Goal: Check status: Check status

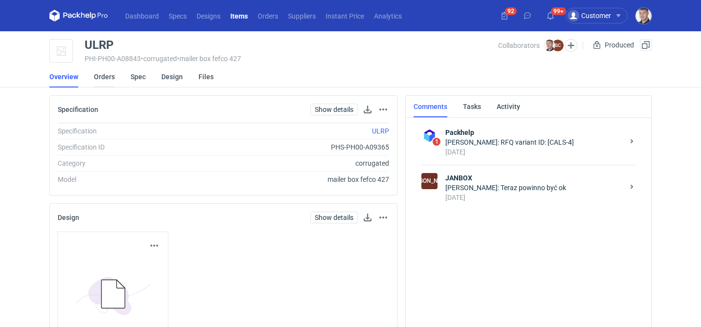
click at [114, 74] on li "Orders" at bounding box center [112, 77] width 37 height 22
click at [114, 74] on link "Orders" at bounding box center [104, 77] width 21 height 22
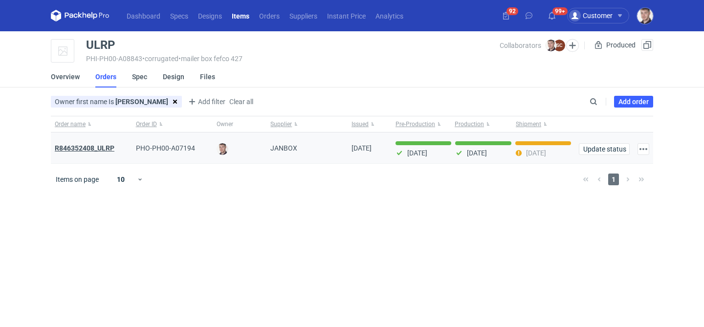
click at [93, 148] on strong "R846352408_ULRP" at bounding box center [85, 148] width 60 height 8
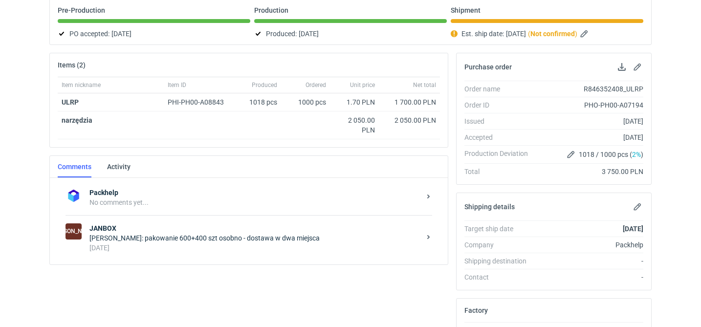
scroll to position [115, 0]
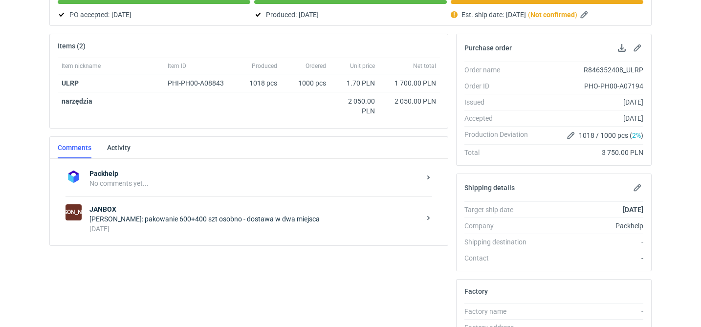
click at [213, 219] on div "[PERSON_NAME]: pakowanie 600+400 szt osobno - dostawa w dwa miejsca" at bounding box center [255, 219] width 331 height 10
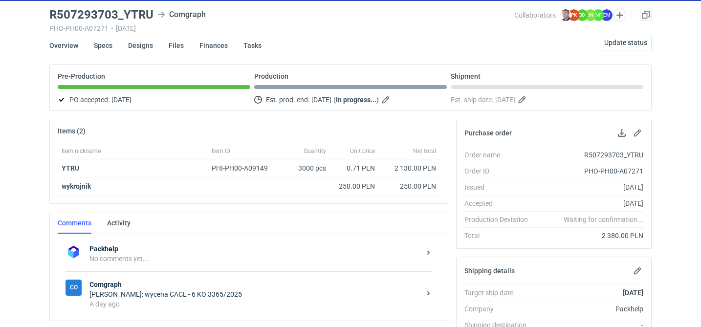
scroll to position [25, 0]
